Goal: Task Accomplishment & Management: Use online tool/utility

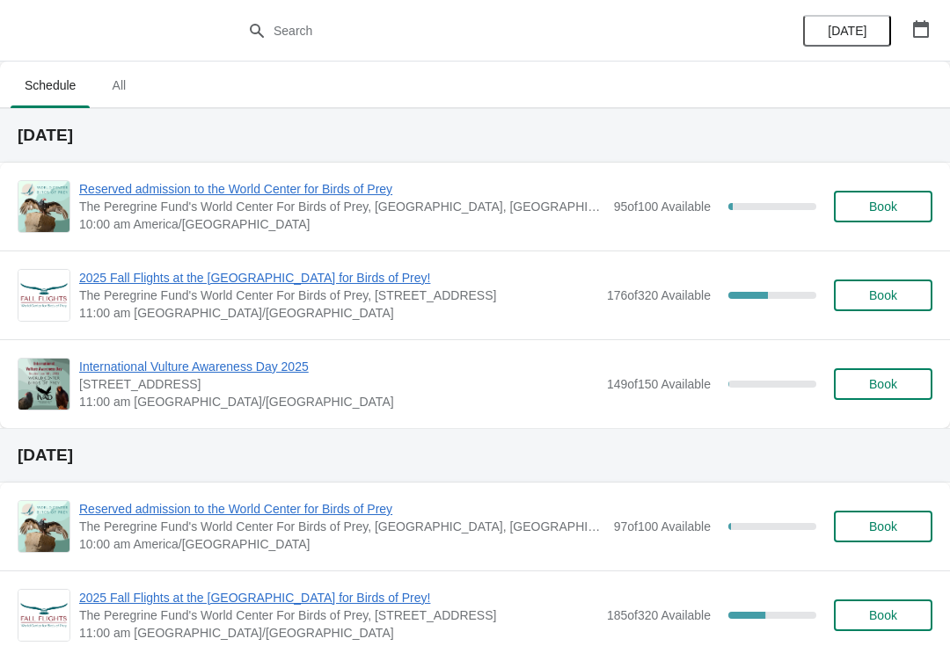
click at [337, 286] on span "2025 Fall Flights at the [GEOGRAPHIC_DATA] for Birds of Prey!" at bounding box center [338, 278] width 519 height 18
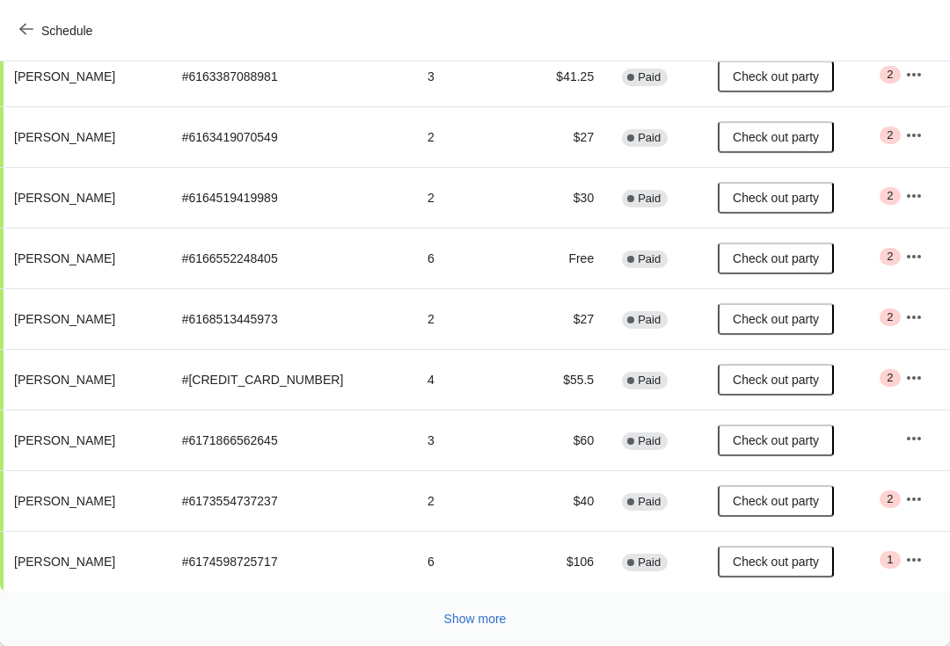
scroll to position [306, 0]
click at [472, 608] on button "Show more" at bounding box center [475, 619] width 77 height 32
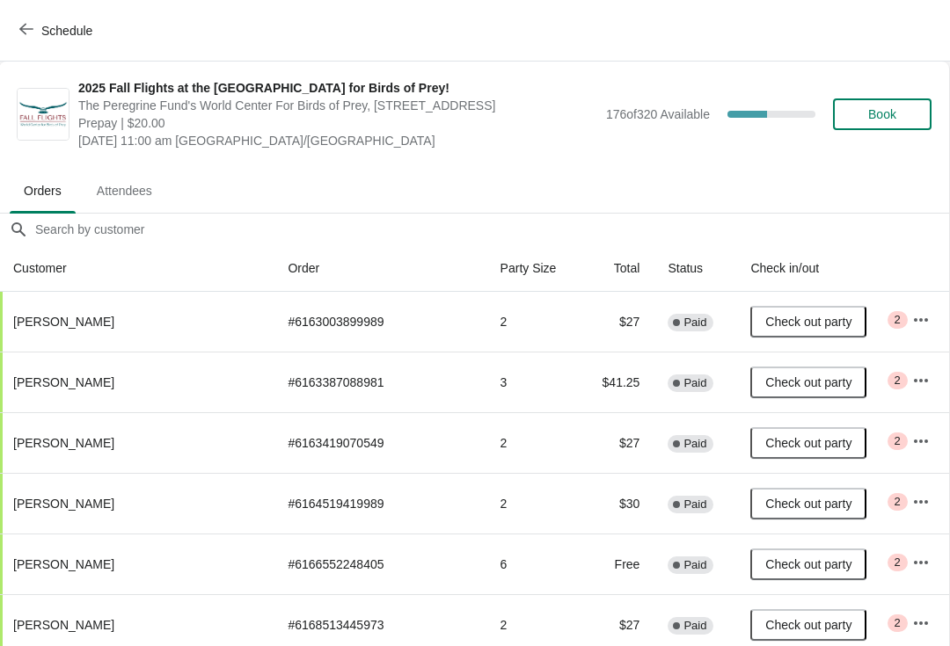
scroll to position [0, 1]
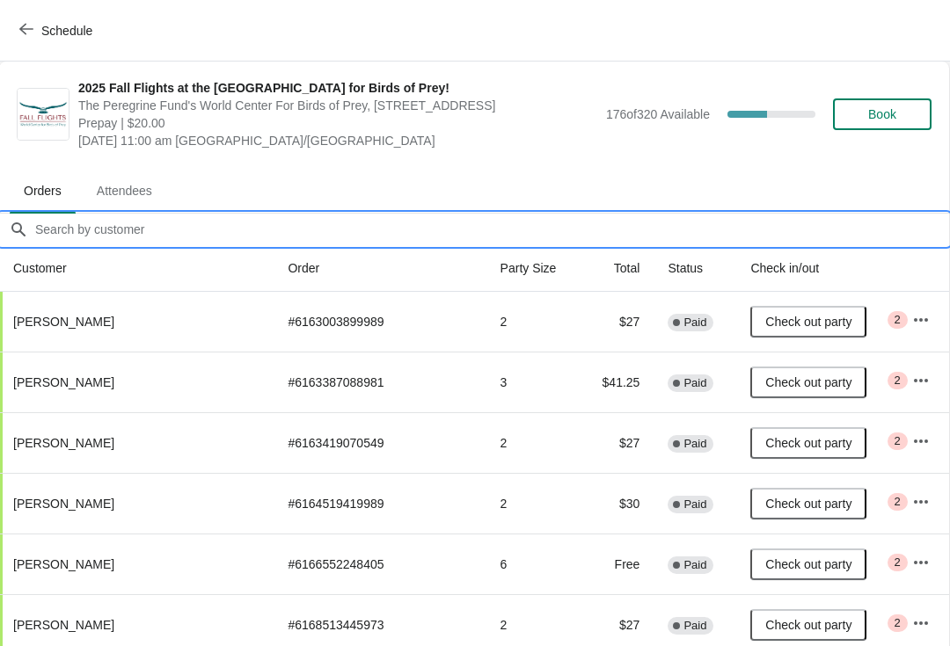
click at [325, 234] on input "Orders filter search" at bounding box center [491, 230] width 915 height 32
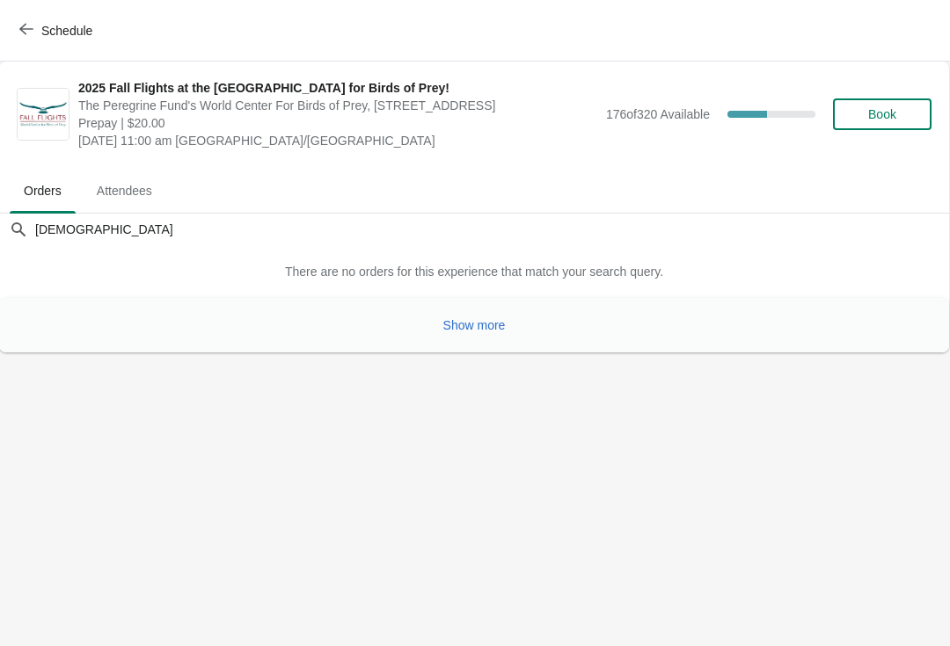
click at [466, 326] on span "Show more" at bounding box center [474, 325] width 62 height 14
click at [480, 332] on span "Show more" at bounding box center [474, 325] width 62 height 14
click at [478, 327] on span "Show more" at bounding box center [474, 325] width 62 height 14
click at [475, 331] on span "Show more" at bounding box center [474, 325] width 62 height 14
click at [486, 340] on body "Schedule 2025 Fall Flights at the [GEOGRAPHIC_DATA] for Birds of Prey! The Pere…" at bounding box center [474, 323] width 950 height 646
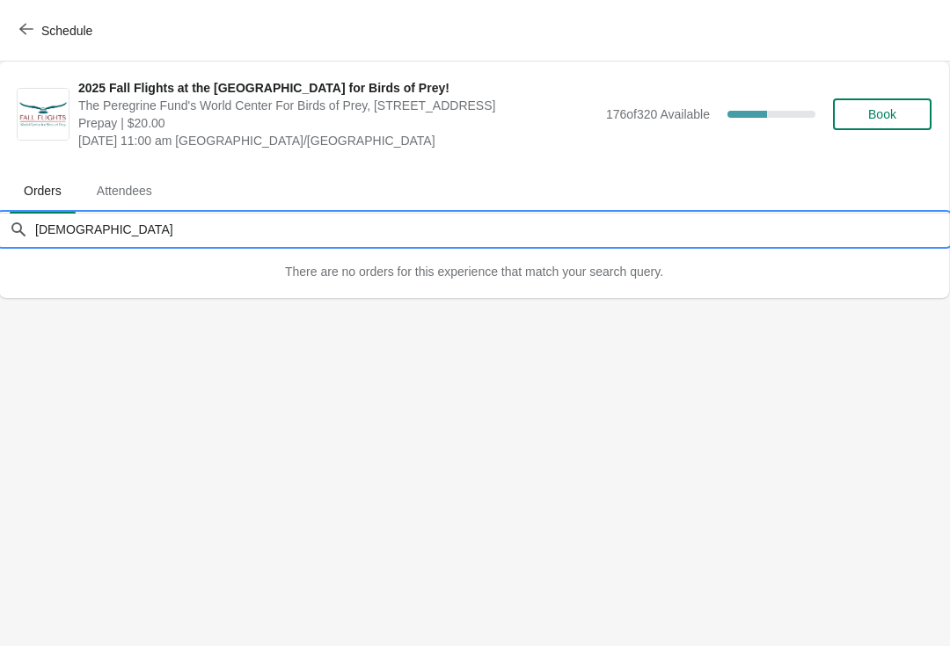
click at [144, 238] on input "[DEMOGRAPHIC_DATA]" at bounding box center [491, 230] width 915 height 32
type input "J"
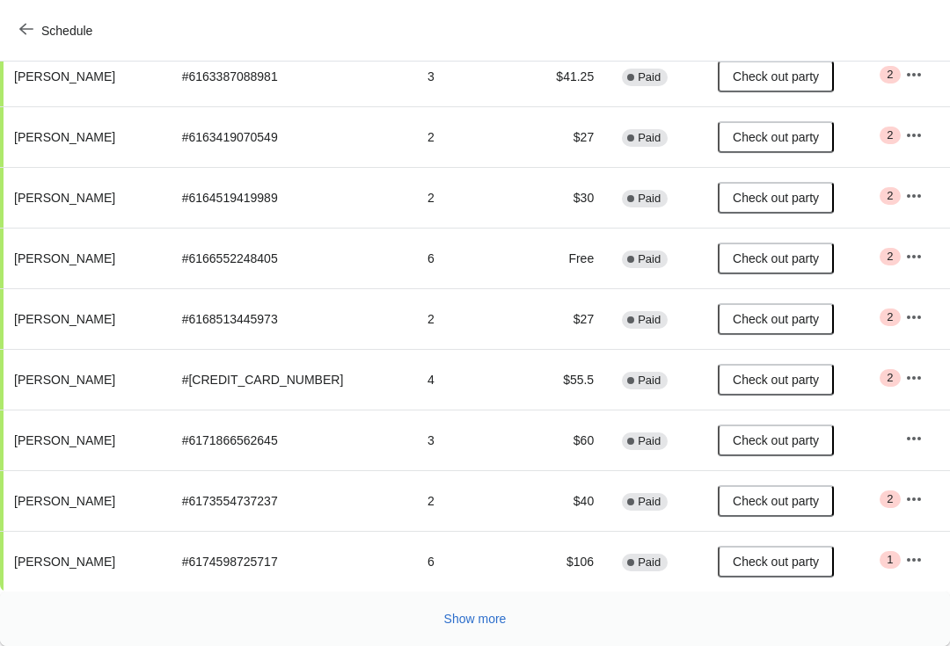
scroll to position [306, 0]
click at [484, 612] on span "Show more" at bounding box center [475, 619] width 62 height 14
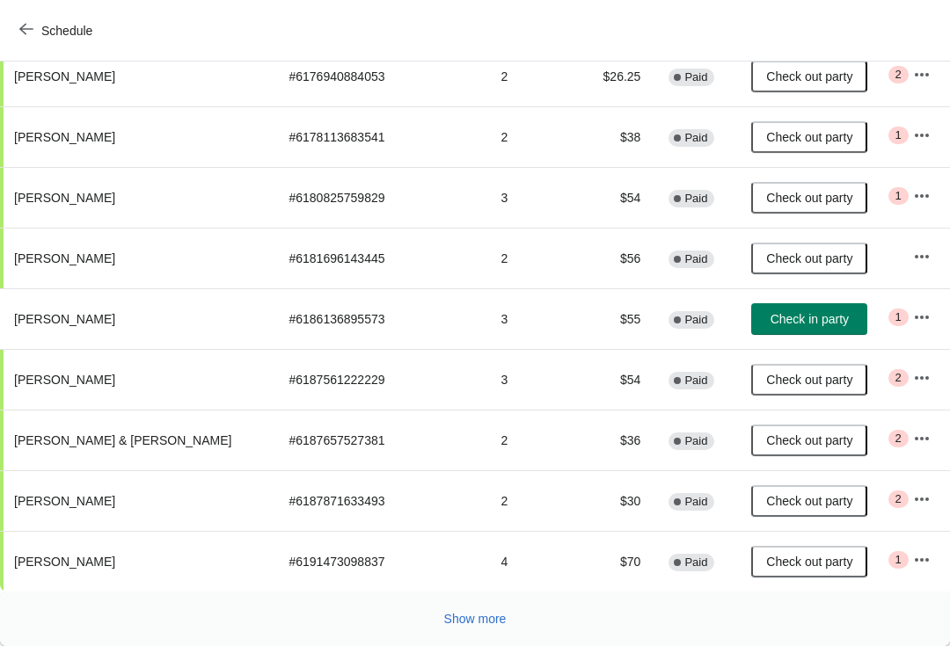
scroll to position [913, 0]
click at [480, 617] on span "Show more" at bounding box center [475, 619] width 62 height 14
click at [482, 617] on span "Show more" at bounding box center [475, 619] width 62 height 14
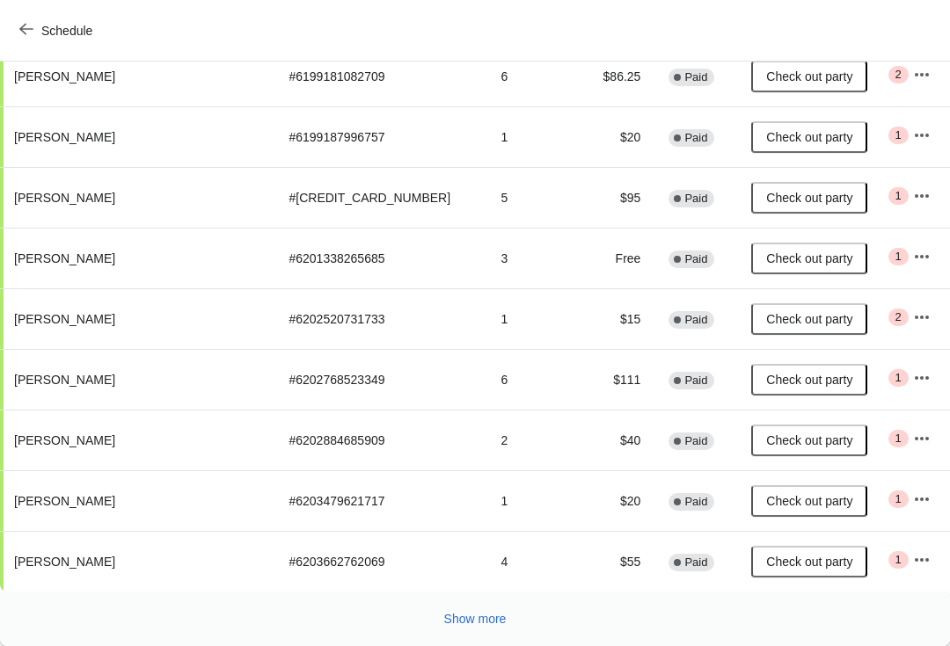
scroll to position [2127, 0]
click at [483, 614] on span "Show more" at bounding box center [475, 619] width 62 height 14
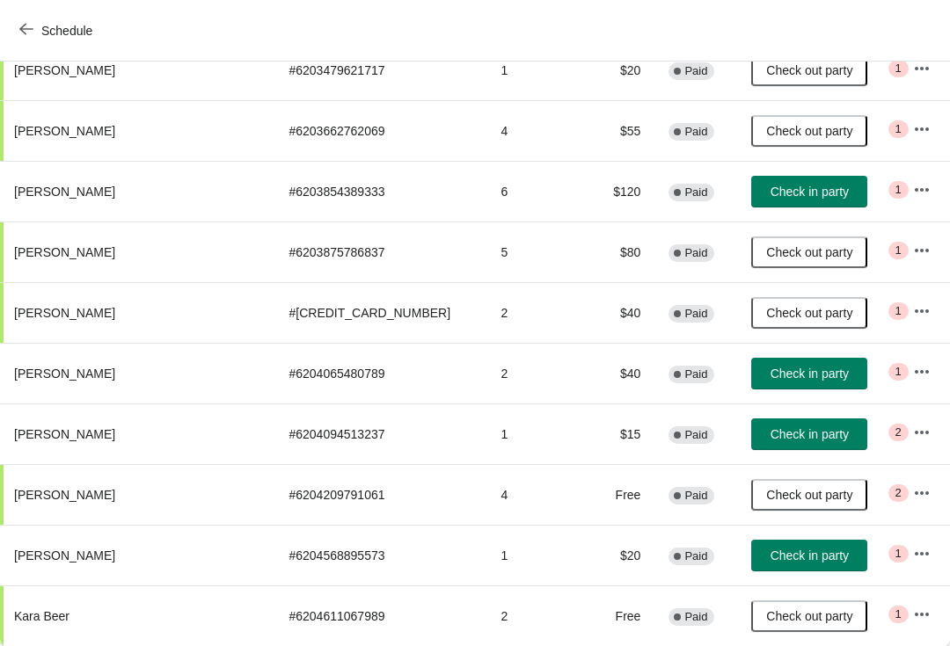
scroll to position [0, 0]
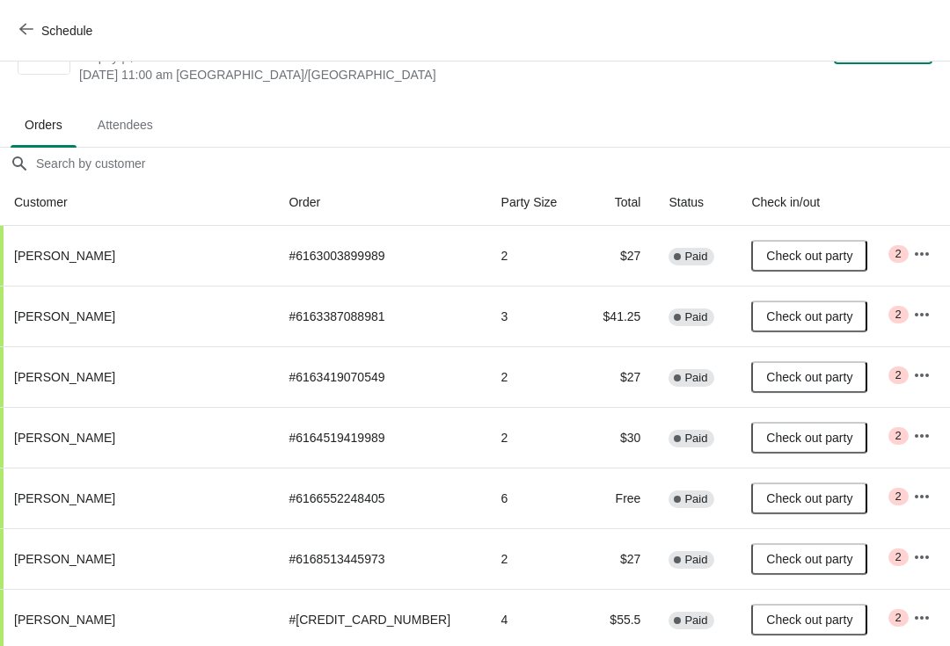
click at [911, 267] on button "button" at bounding box center [922, 254] width 32 height 32
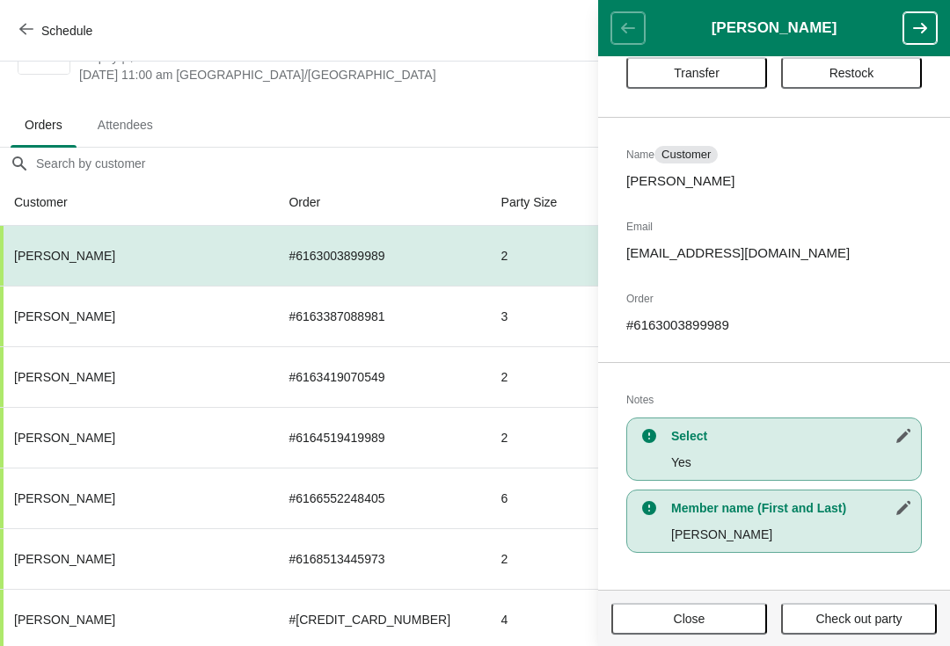
click at [635, 30] on header "[PERSON_NAME]" at bounding box center [774, 28] width 352 height 56
click at [492, 92] on div "2025 Fall Flights at the [GEOGRAPHIC_DATA] for Birds of Prey! The Peregrine Fun…" at bounding box center [475, 49] width 950 height 106
click at [931, 26] on button "button" at bounding box center [919, 28] width 33 height 32
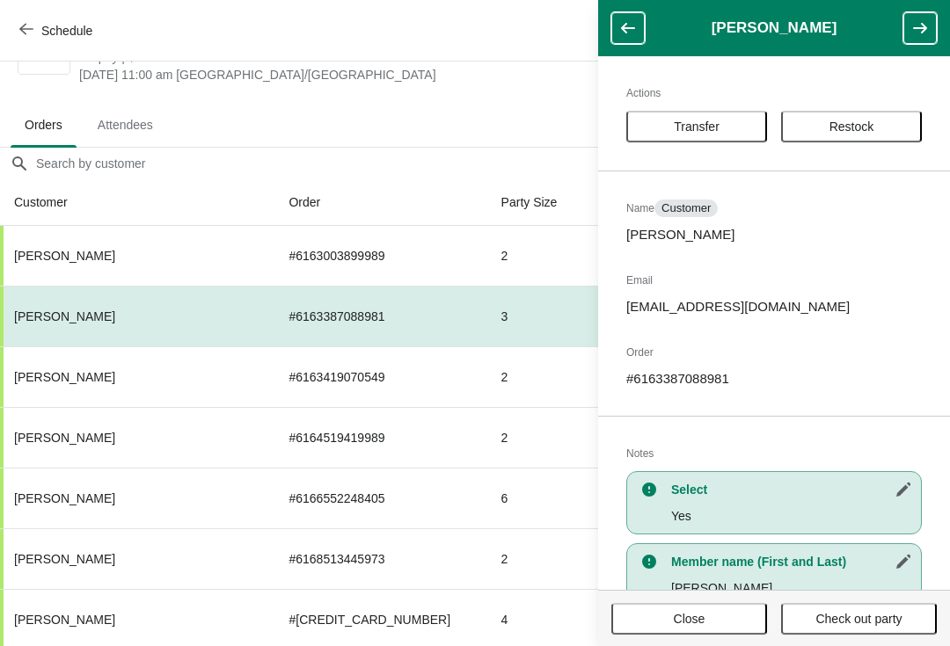
click at [523, 66] on span "[DATE] 11:00 am [GEOGRAPHIC_DATA]/[GEOGRAPHIC_DATA]" at bounding box center [338, 75] width 519 height 18
click at [22, 28] on icon "button" at bounding box center [26, 29] width 14 height 11
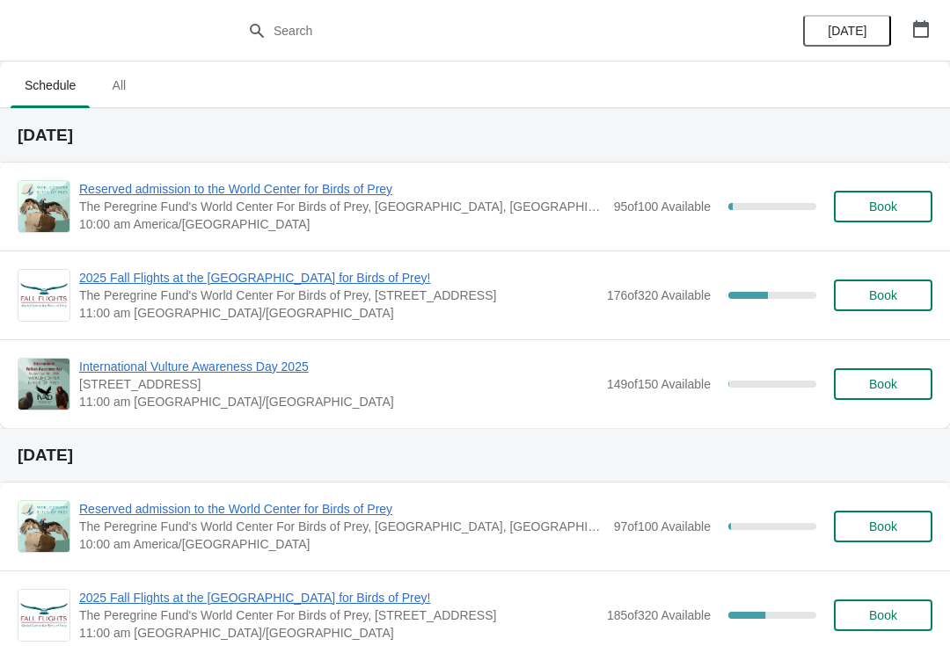
click at [358, 194] on span "Reserved admission to the World Center for Birds of Prey" at bounding box center [342, 189] width 526 height 18
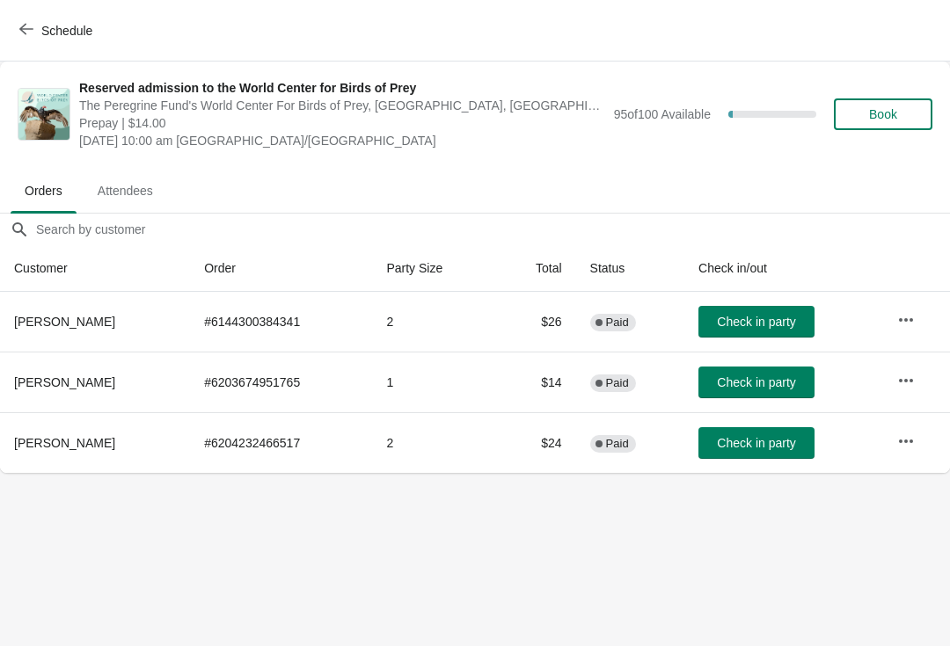
click at [33, 31] on icon "button" at bounding box center [26, 29] width 14 height 14
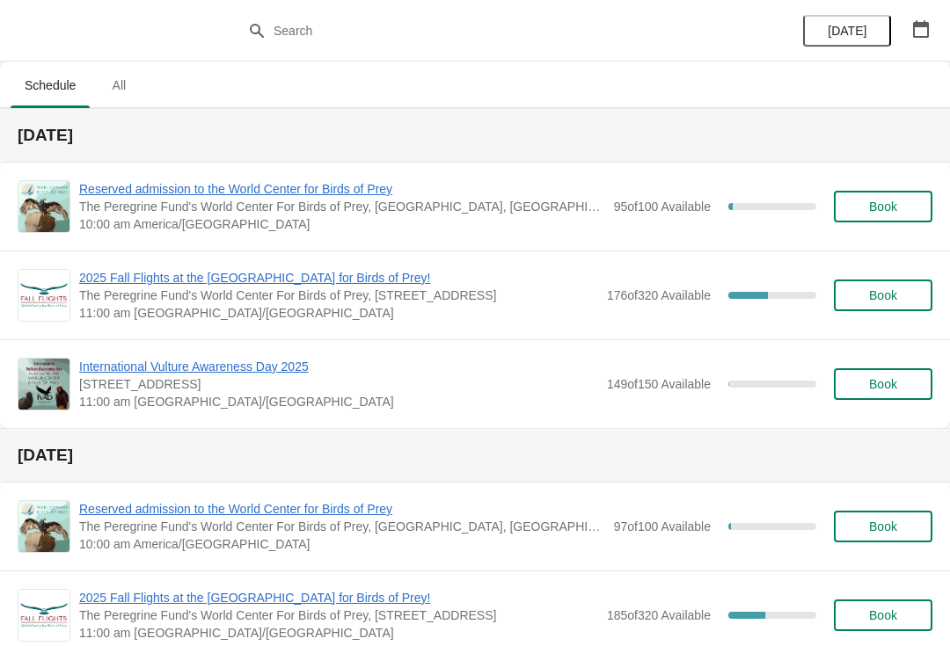
click at [224, 274] on span "2025 Fall Flights at the [GEOGRAPHIC_DATA] for Birds of Prey!" at bounding box center [338, 278] width 519 height 18
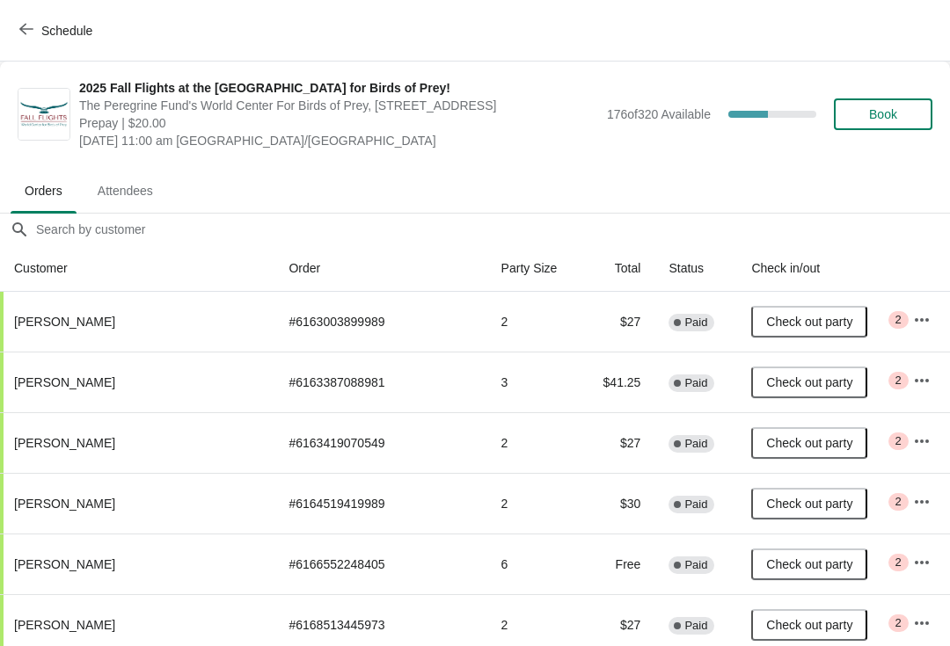
click at [29, 29] on icon "button" at bounding box center [26, 29] width 14 height 11
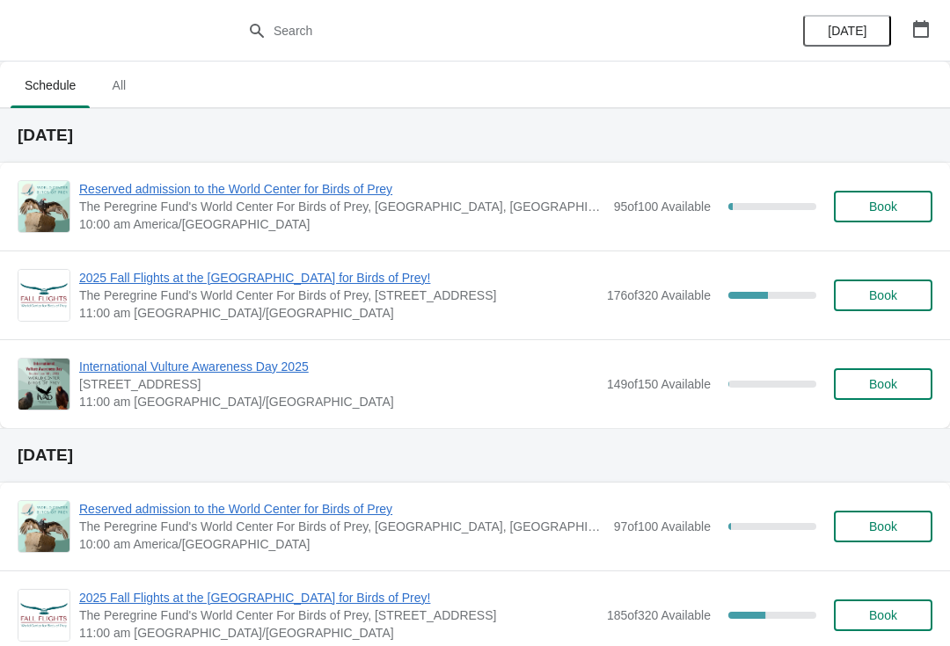
click at [304, 281] on span "2025 Fall Flights at the [GEOGRAPHIC_DATA] for Birds of Prey!" at bounding box center [338, 278] width 519 height 18
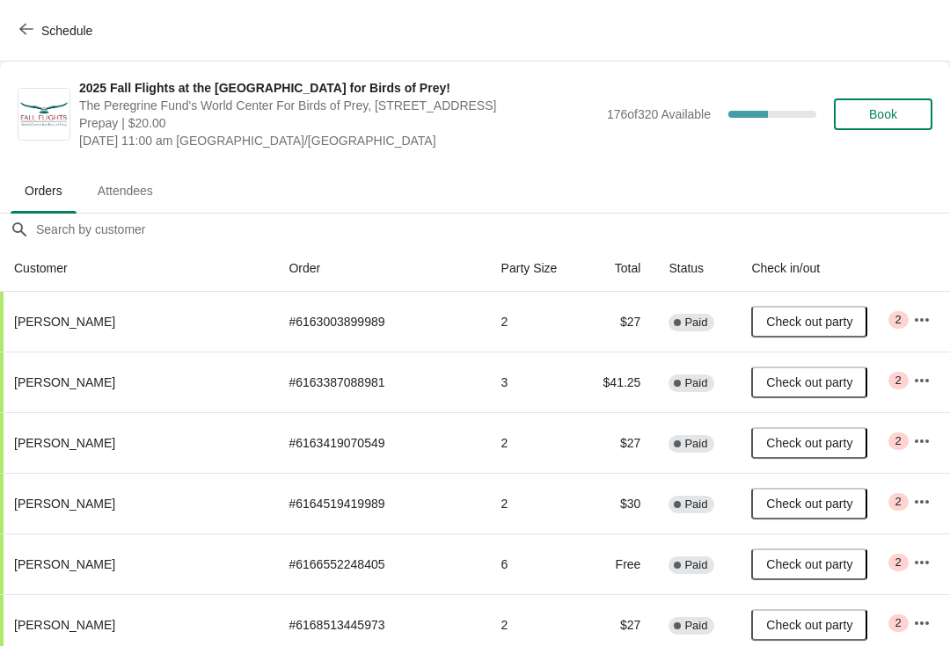
click at [29, 32] on icon "button" at bounding box center [26, 29] width 14 height 14
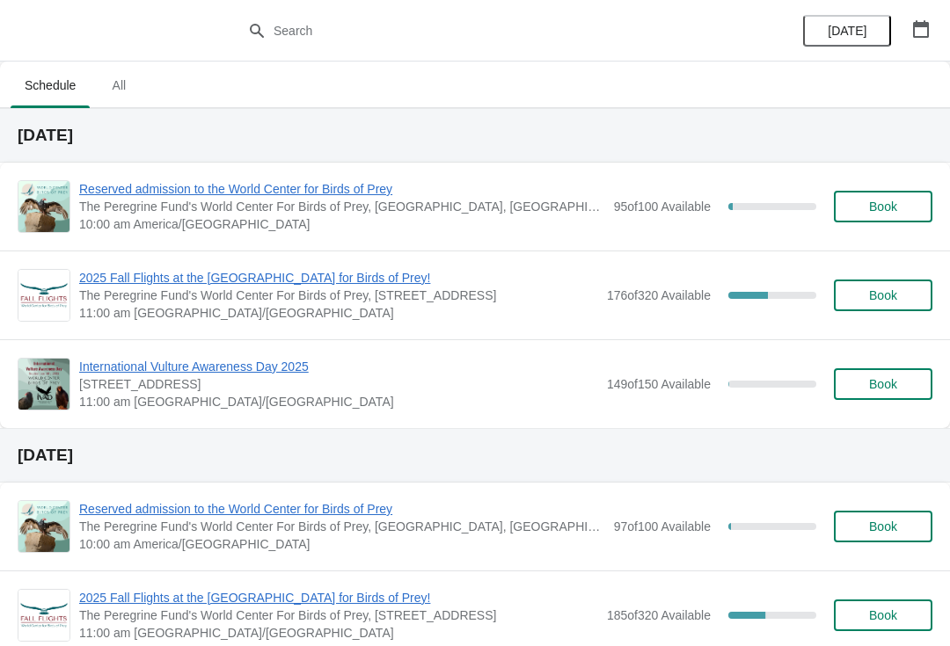
click at [328, 209] on span "The Peregrine Fund's World Center For Birds of Prey, [GEOGRAPHIC_DATA], [GEOGRA…" at bounding box center [342, 207] width 526 height 18
click at [387, 190] on span "Reserved admission to the World Center for Birds of Prey" at bounding box center [342, 189] width 526 height 18
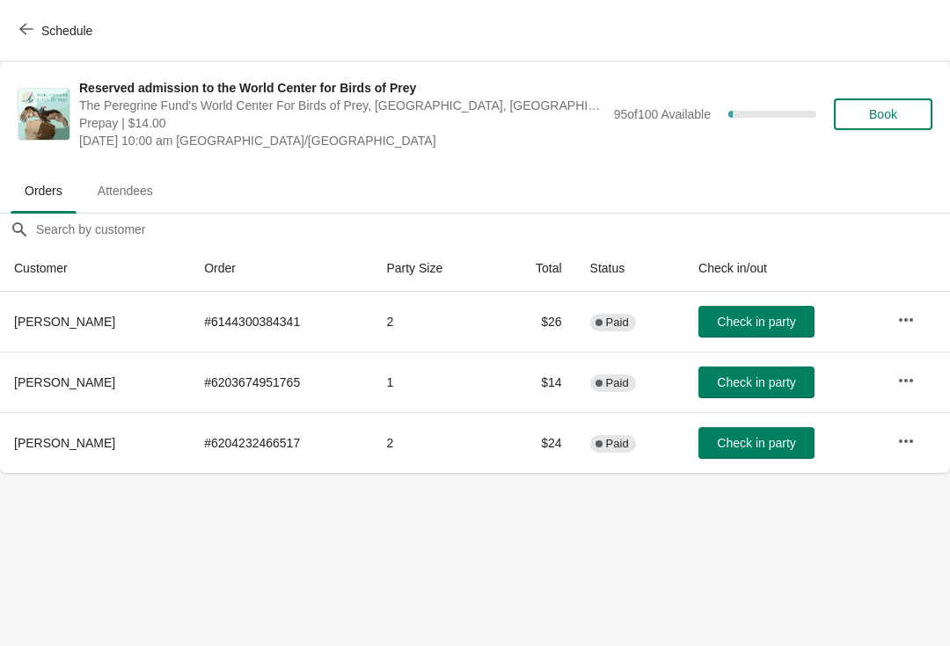
click at [795, 322] on span "Check in party" at bounding box center [756, 322] width 78 height 14
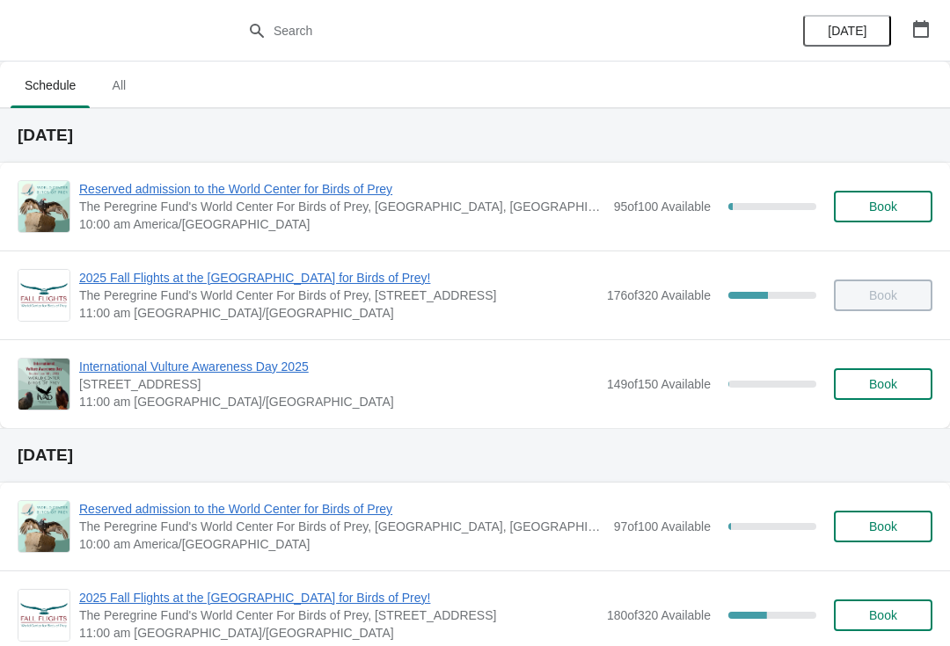
click at [386, 187] on span "Reserved admission to the World Center for Birds of Prey" at bounding box center [342, 189] width 526 height 18
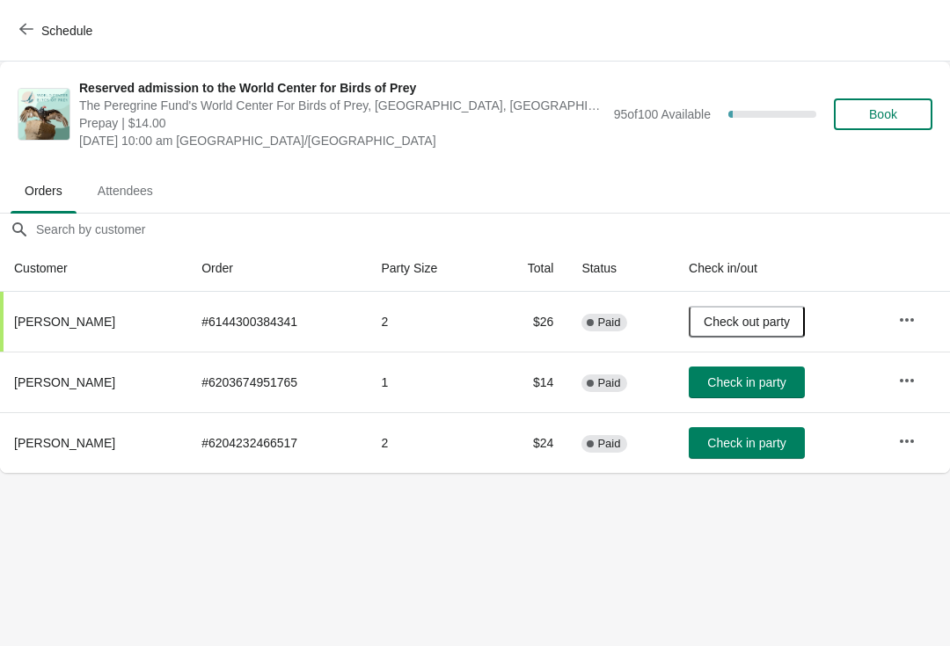
click at [26, 36] on span "button" at bounding box center [26, 30] width 14 height 17
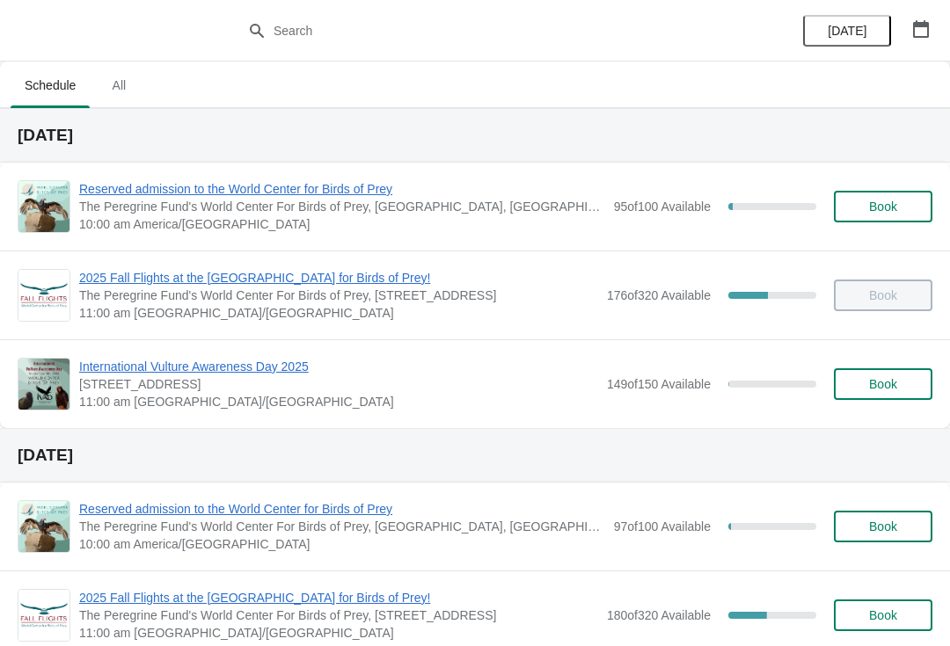
click at [195, 373] on span "International Vulture Awareness Day 2025" at bounding box center [338, 367] width 519 height 18
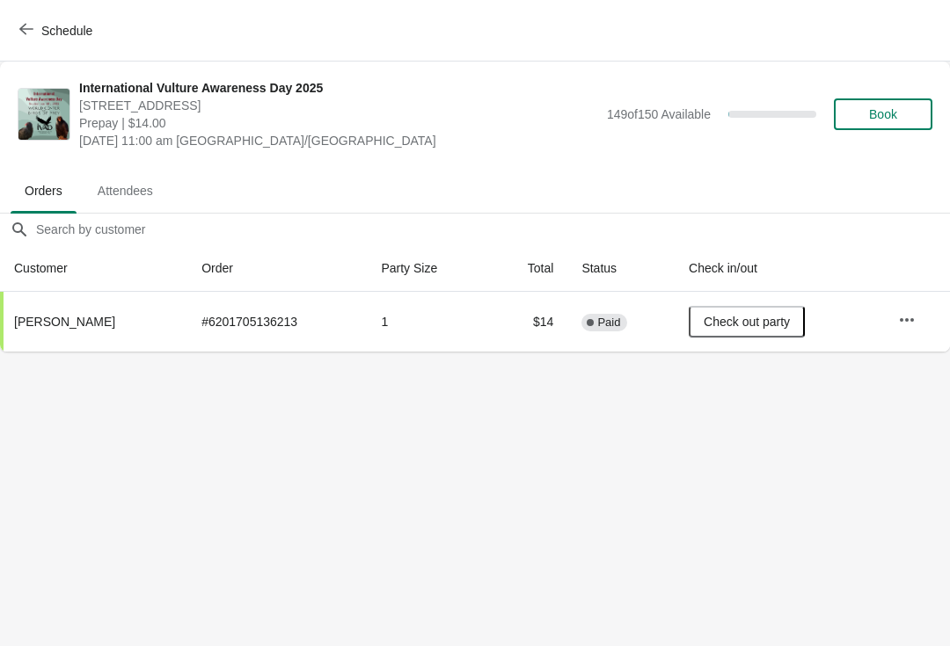
click at [34, 28] on span "Schedule" at bounding box center [57, 30] width 69 height 17
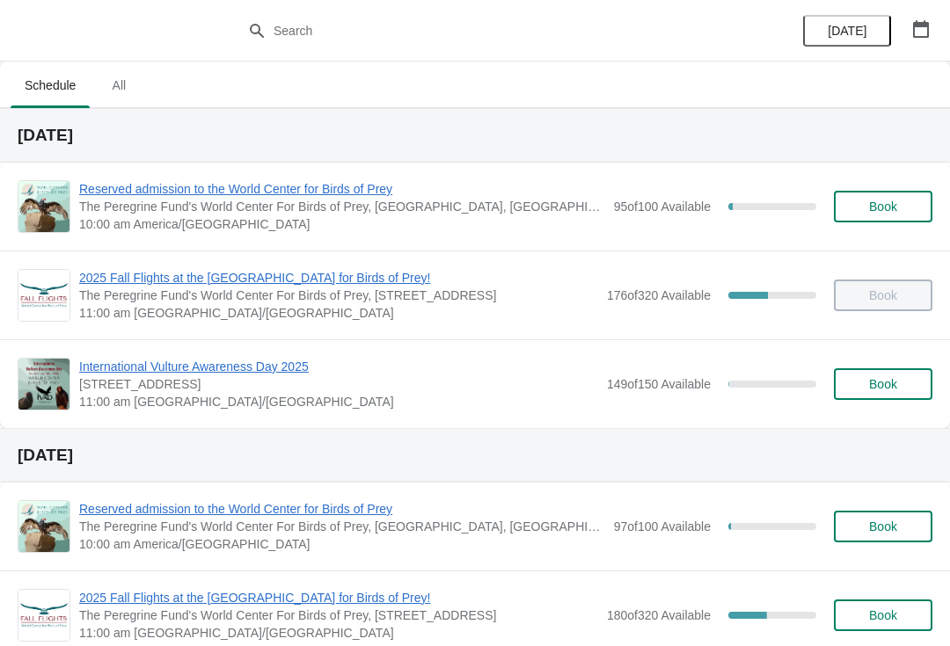
click at [285, 186] on span "Reserved admission to the World Center for Birds of Prey" at bounding box center [342, 189] width 526 height 18
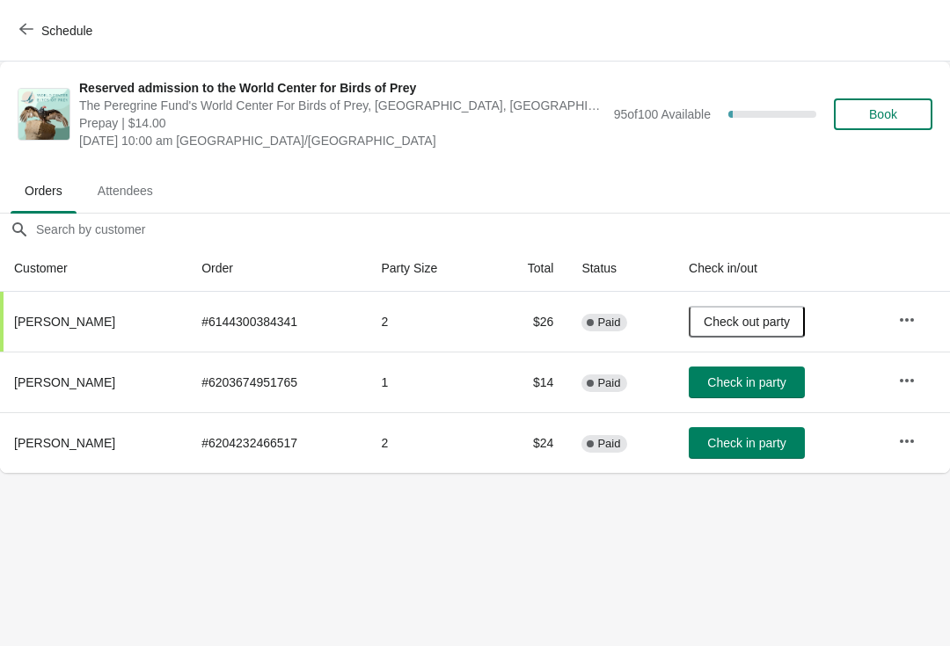
click at [763, 383] on span "Check in party" at bounding box center [746, 383] width 78 height 14
